Goal: Task Accomplishment & Management: Use online tool/utility

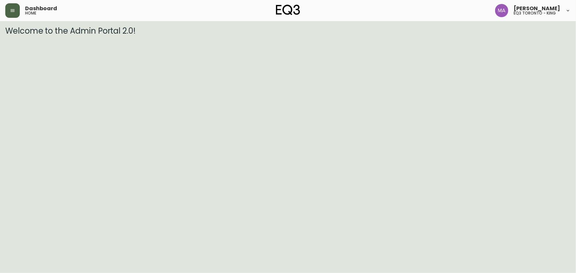
click at [18, 14] on button "button" at bounding box center [12, 10] width 15 height 15
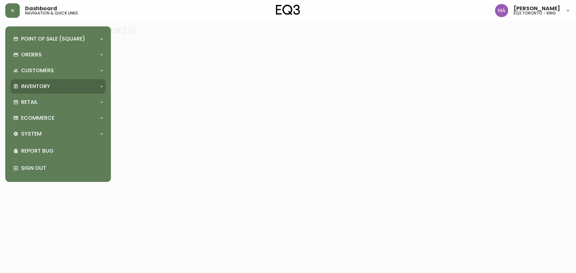
click at [44, 84] on p "Inventory" at bounding box center [35, 86] width 29 height 7
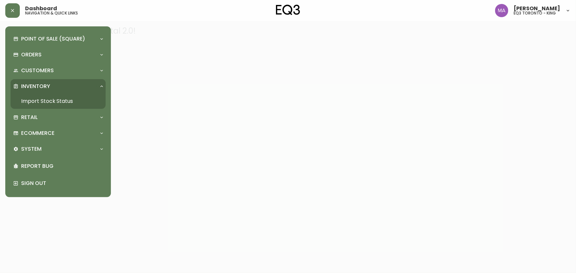
click at [43, 98] on link "Import Stock Status" at bounding box center [58, 101] width 95 height 15
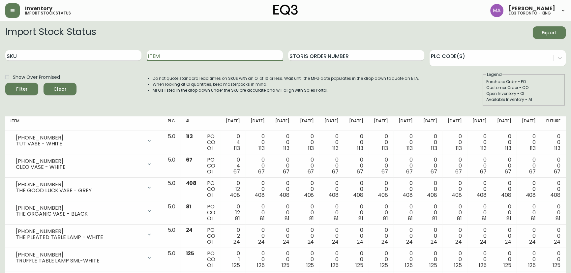
click at [160, 53] on input "Item" at bounding box center [215, 55] width 136 height 11
type input "sculptural"
click at [5, 83] on button "Filter" at bounding box center [21, 89] width 33 height 13
